Goal: Task Accomplishment & Management: Manage account settings

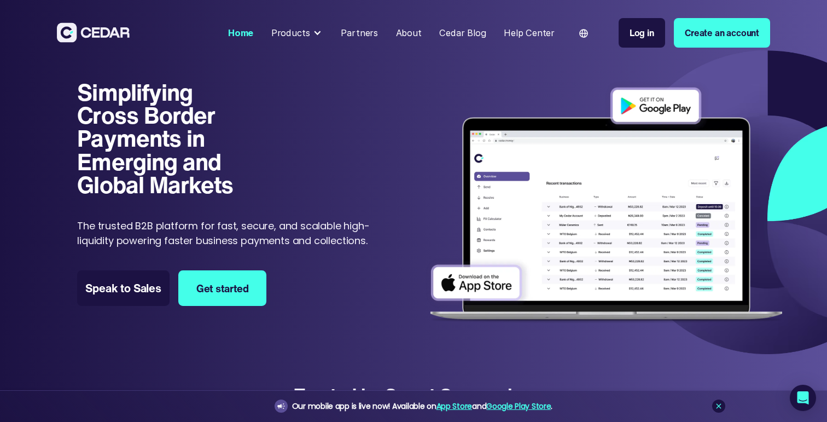
click at [710, 40] on link "Create an account" at bounding box center [722, 33] width 96 height 30
